Goal: Task Accomplishment & Management: Manage account settings

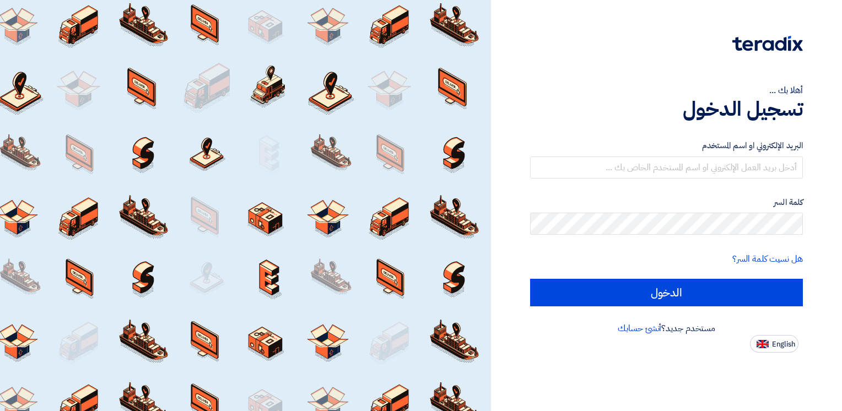
click at [629, 179] on form "البريد الإلكتروني او اسم المستخدم كلمة السر هل نسيت كلمة السر؟ الدخول" at bounding box center [666, 222] width 273 height 167
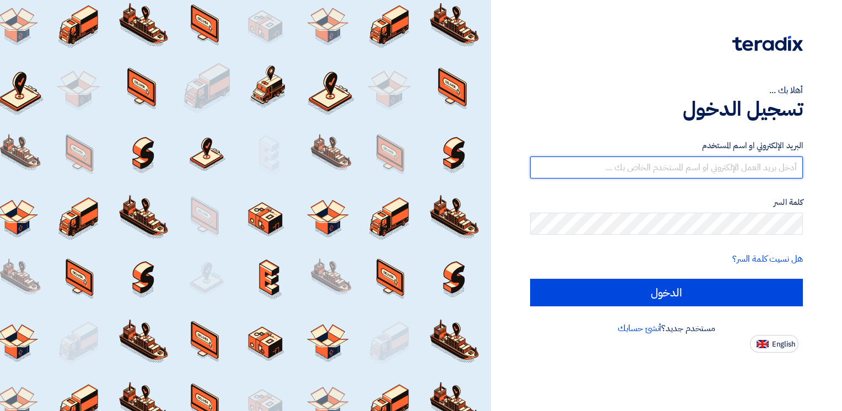
click at [629, 176] on input "text" at bounding box center [666, 167] width 273 height 22
type input "[EMAIL_ADDRESS][DOMAIN_NAME]"
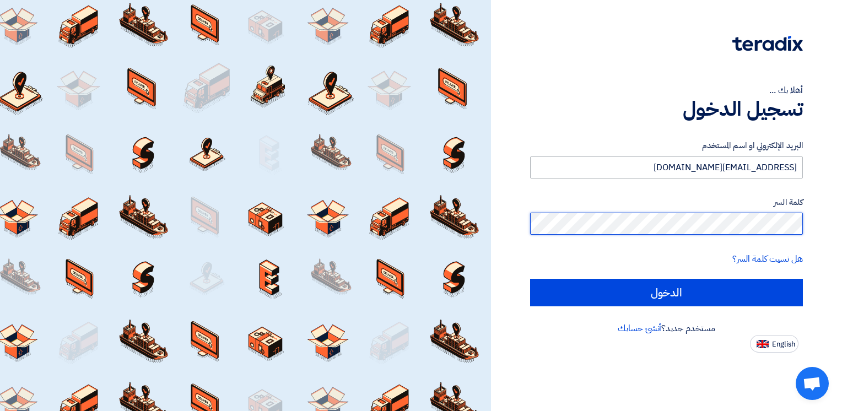
click at [530, 279] on input "الدخول" at bounding box center [666, 293] width 273 height 28
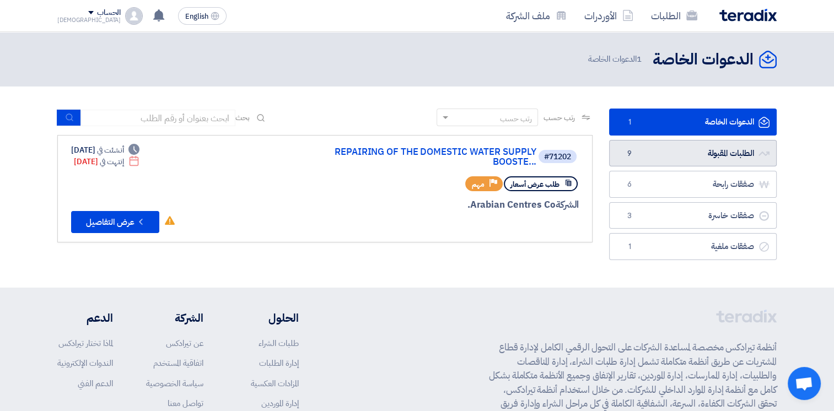
click at [663, 147] on link "الطلبات المقبولة الطلبات المقبولة 9" at bounding box center [693, 153] width 168 height 27
